Goal: Information Seeking & Learning: Learn about a topic

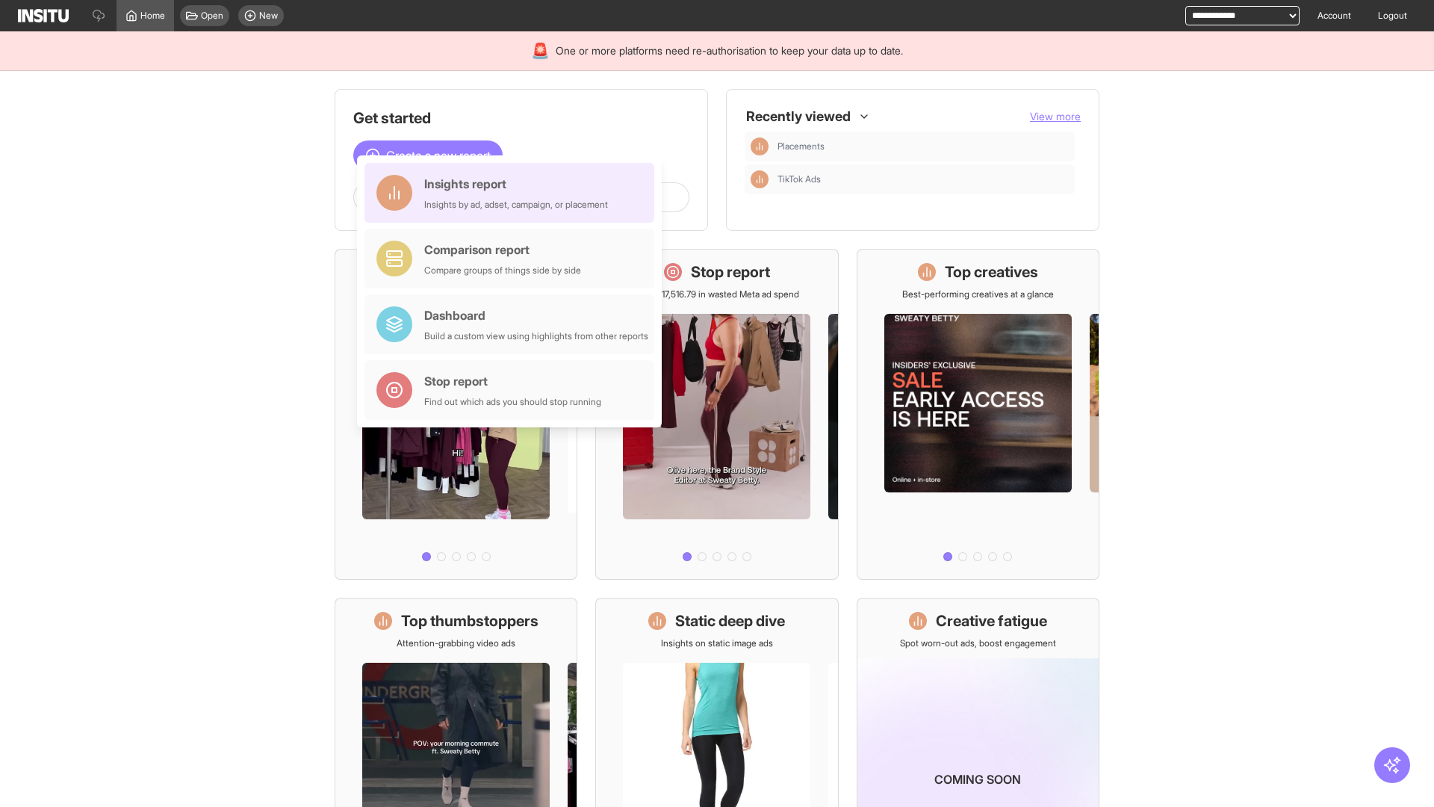
click at [513, 193] on div "Insights report Insights by ad, adset, campaign, or placement" at bounding box center [516, 193] width 184 height 36
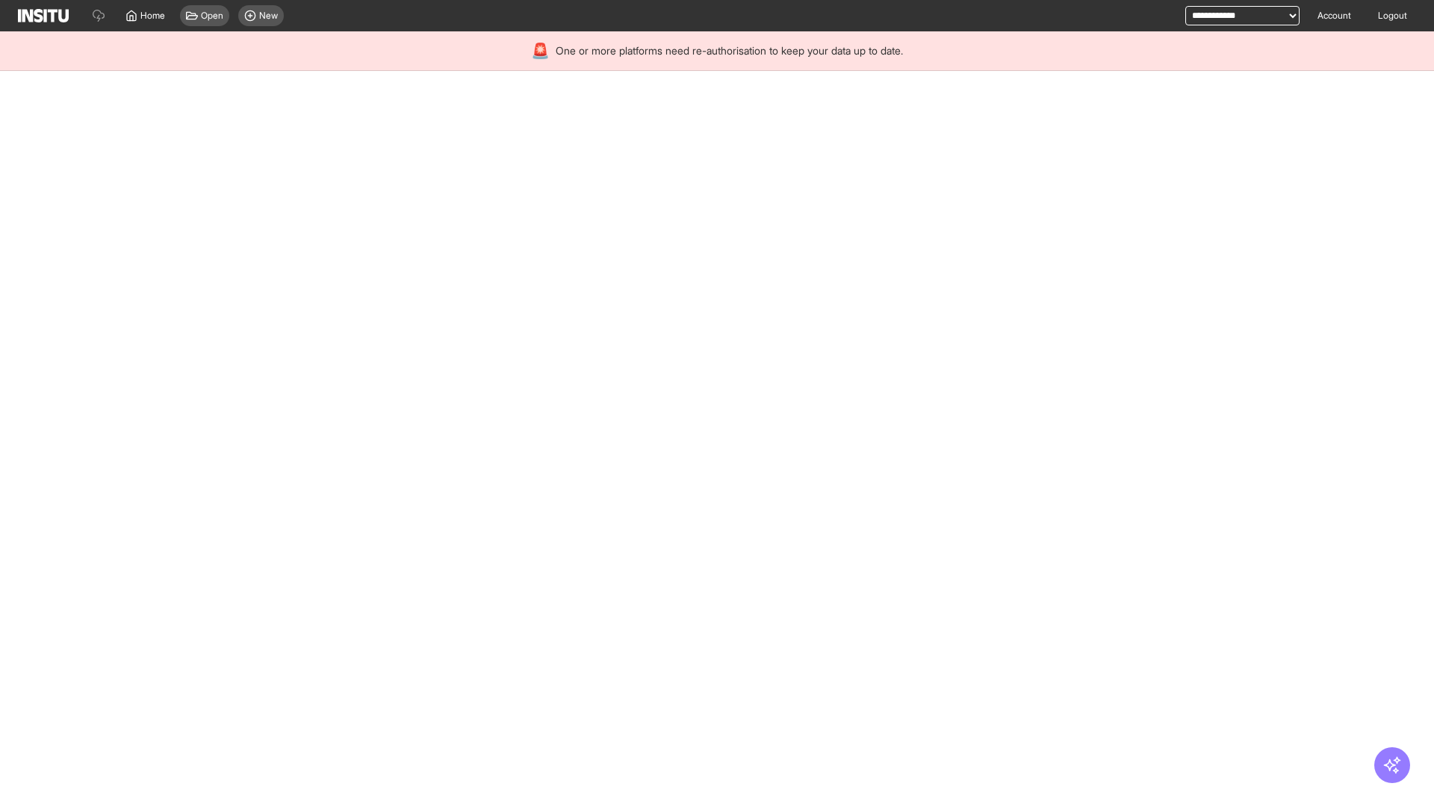
select select "**"
